Goal: Navigation & Orientation: Understand site structure

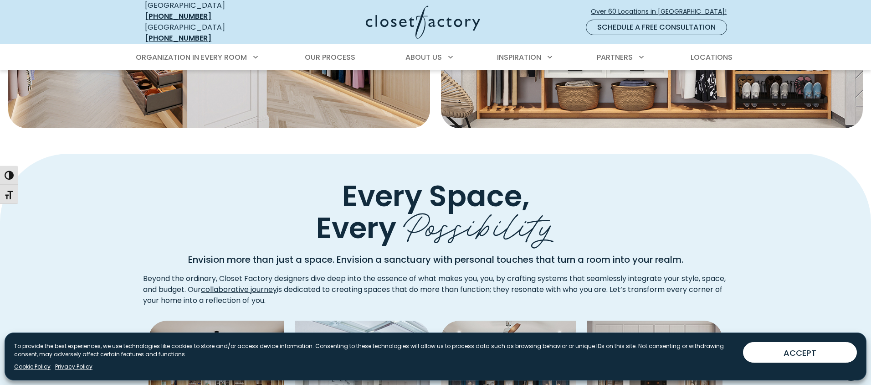
scroll to position [314, 0]
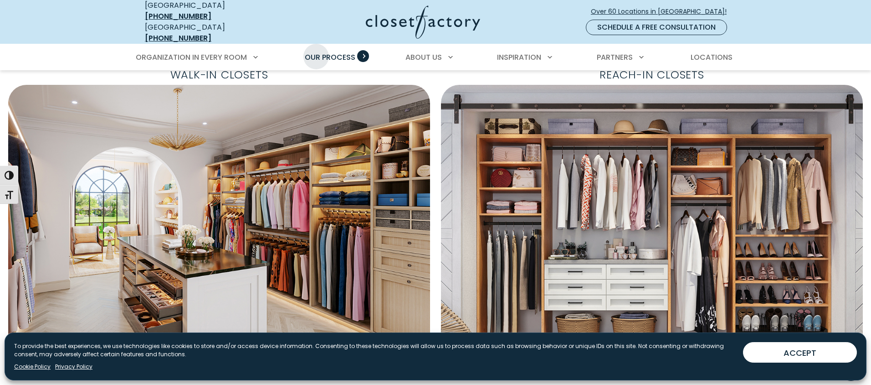
click at [318, 52] on span "Our Process" at bounding box center [330, 57] width 51 height 10
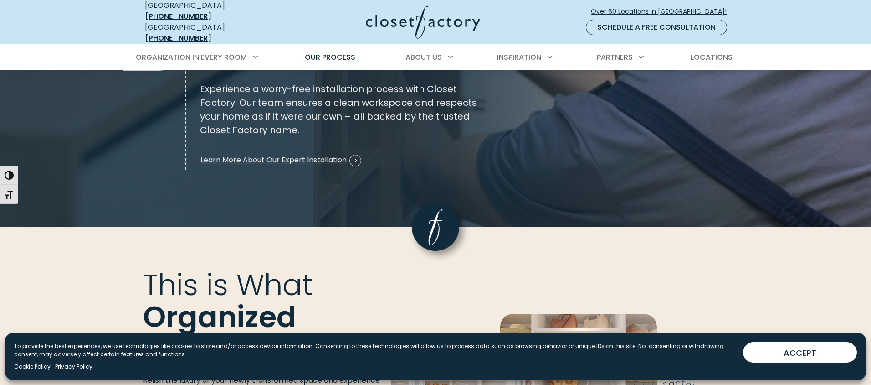
scroll to position [1454, 0]
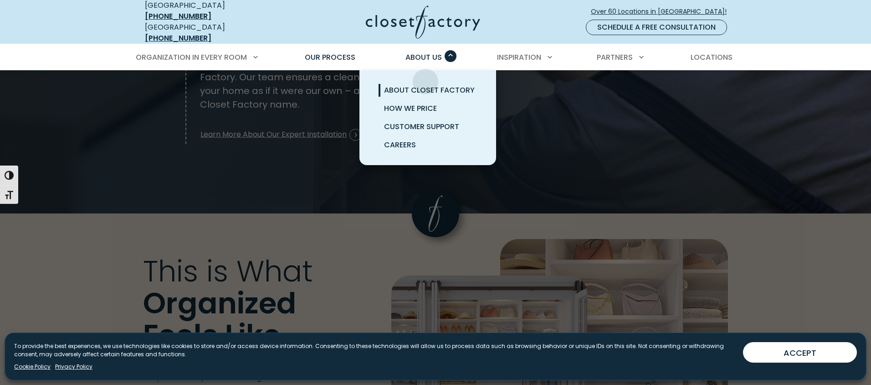
click at [426, 81] on link "About Closet Factory" at bounding box center [438, 90] width 137 height 18
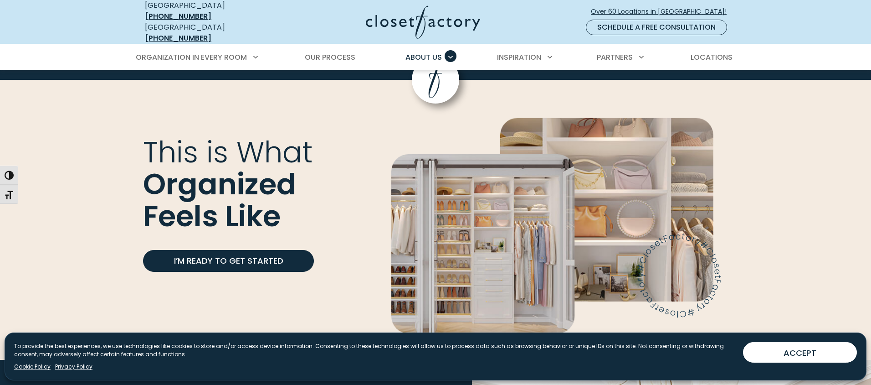
scroll to position [2046, 0]
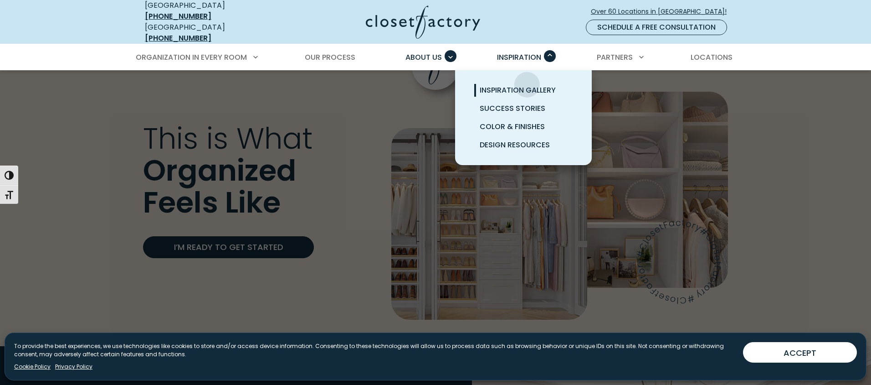
click at [527, 85] on span "Inspiration Gallery" at bounding box center [518, 90] width 76 height 10
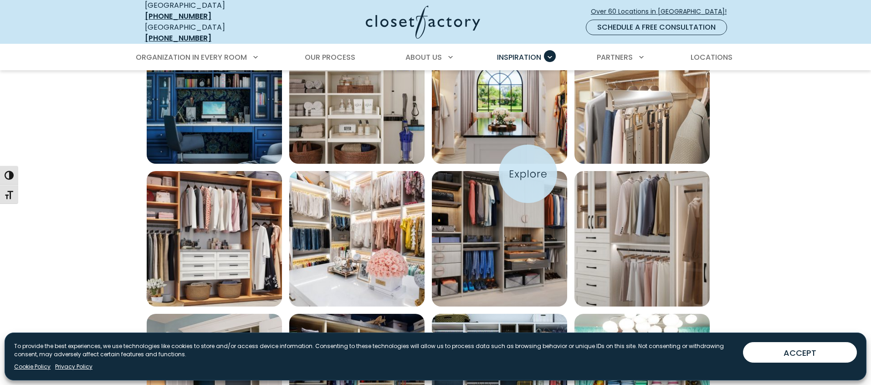
scroll to position [401, 0]
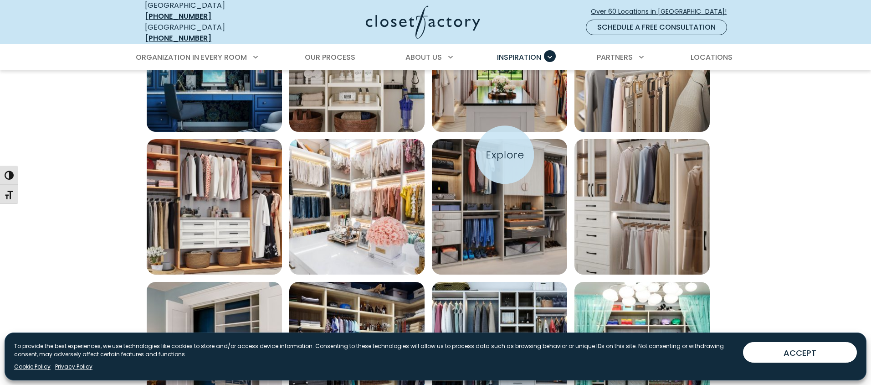
click at [504, 156] on img "Open inspiration gallery to preview enlarged image" at bounding box center [499, 206] width 135 height 135
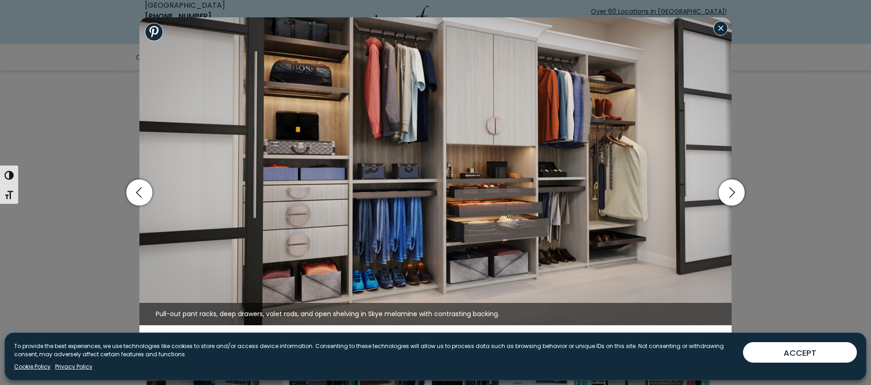
click at [722, 30] on button "Close modal" at bounding box center [721, 28] width 15 height 15
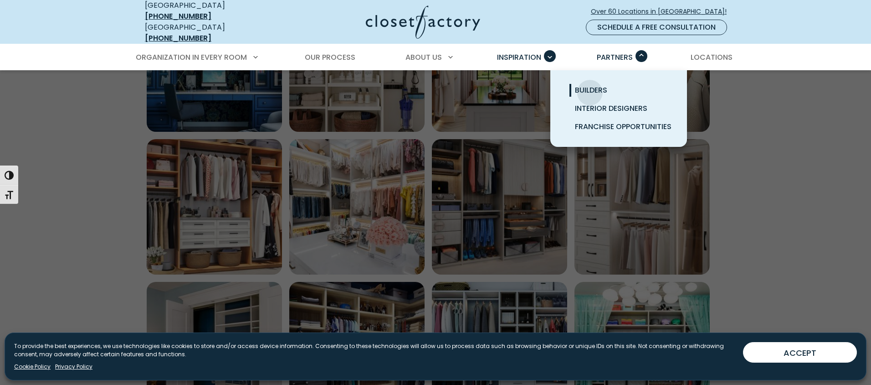
click at [589, 86] on span "Builders" at bounding box center [591, 90] width 32 height 10
